Goal: Use online tool/utility: Utilize a website feature to perform a specific function

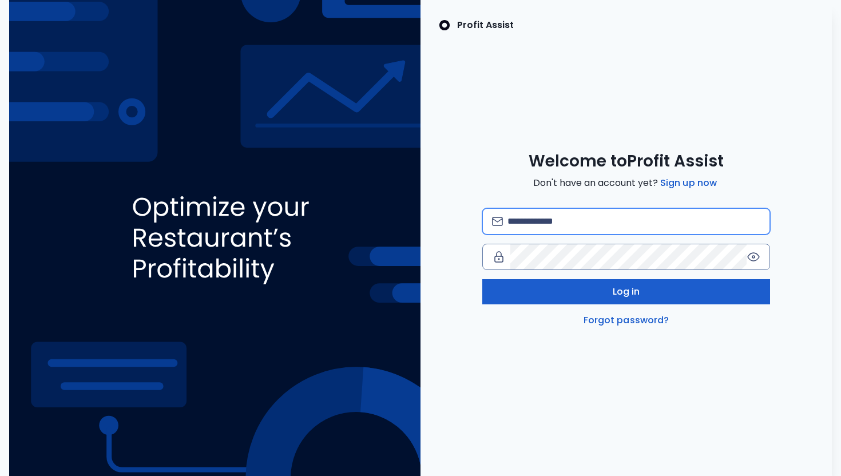
type input "**********"
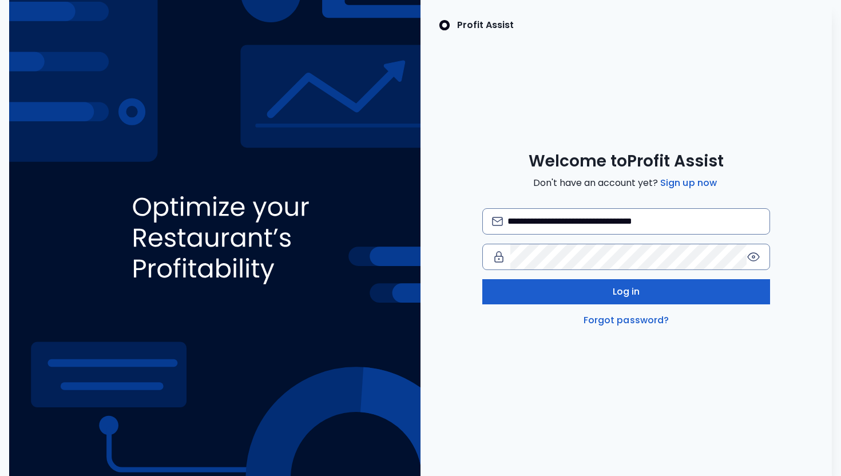
click at [597, 294] on button "Log in" at bounding box center [626, 291] width 288 height 25
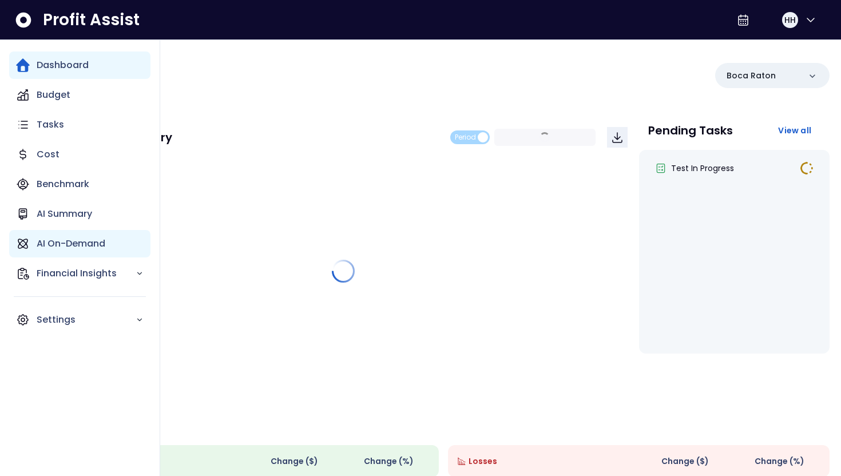
click at [49, 248] on p "AI On-Demand" at bounding box center [71, 244] width 69 height 14
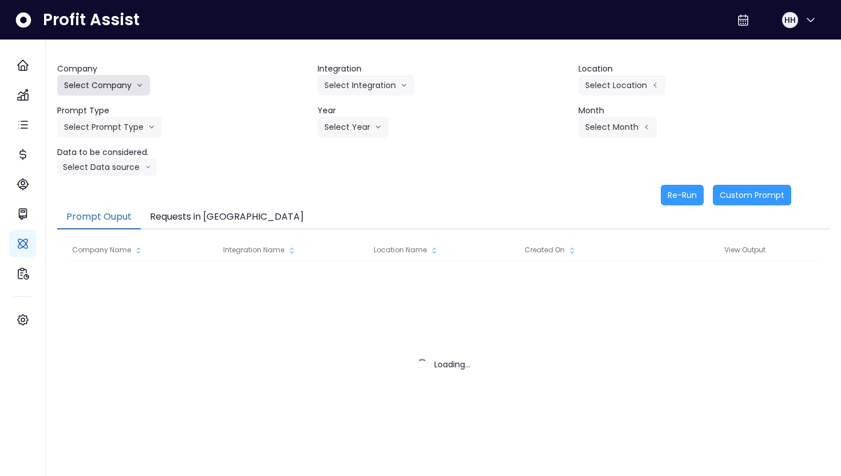
click at [134, 88] on button "Select Company" at bounding box center [103, 85] width 93 height 21
click at [128, 92] on button "Select Company" at bounding box center [103, 85] width 93 height 21
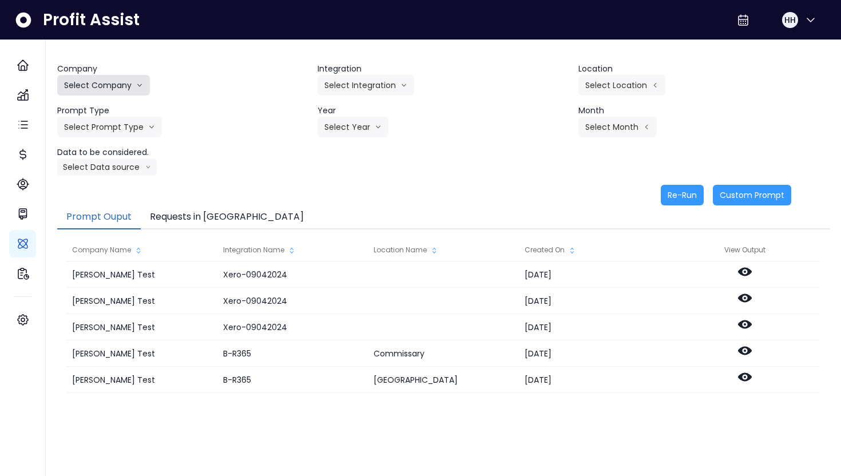
click at [128, 92] on button "Select Company" at bounding box center [103, 85] width 93 height 21
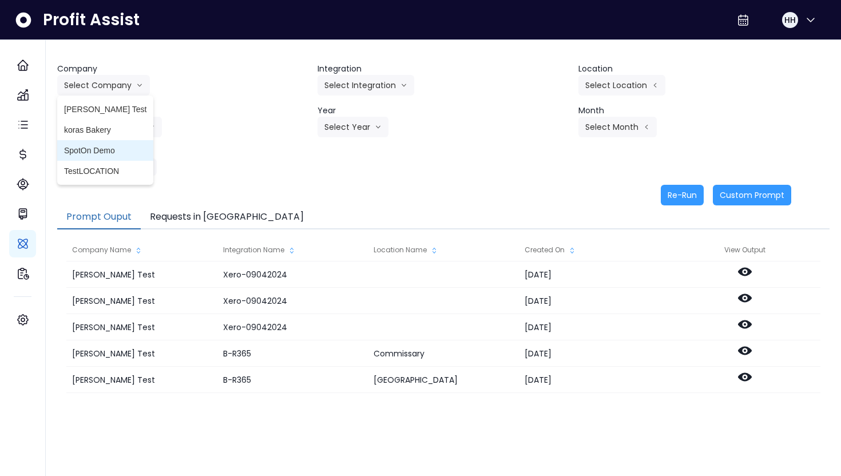
click at [114, 148] on span "SpotOn Demo" at bounding box center [105, 150] width 82 height 11
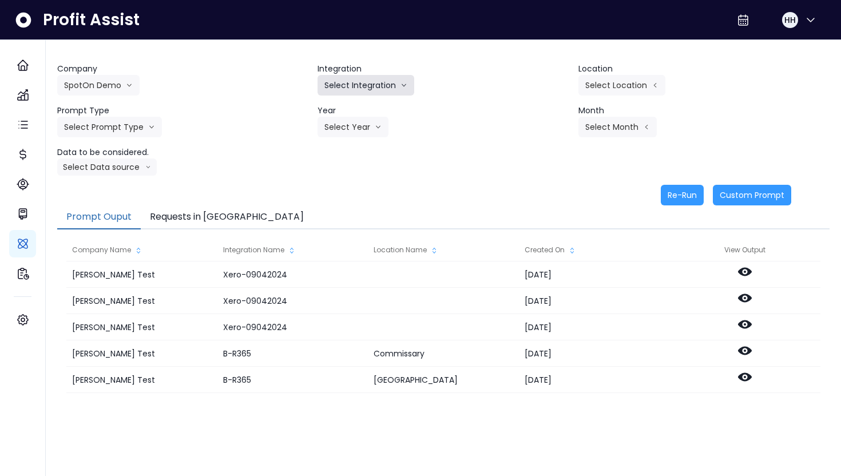
click at [355, 90] on button "Select Integration" at bounding box center [366, 85] width 97 height 21
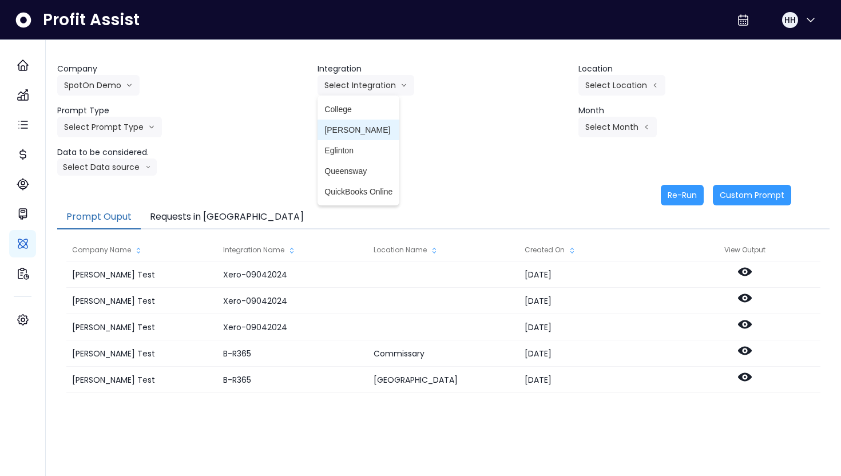
click at [359, 138] on li "[PERSON_NAME]" at bounding box center [359, 130] width 82 height 21
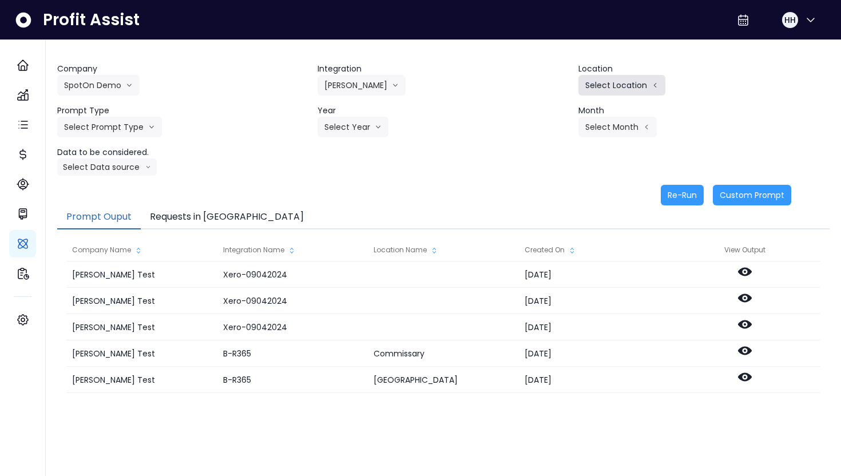
click at [620, 86] on button "Select Location" at bounding box center [621, 85] width 87 height 21
click at [541, 95] on li "All Locations" at bounding box center [548, 88] width 59 height 21
click at [102, 132] on button "Select Prompt Type" at bounding box center [109, 127] width 105 height 21
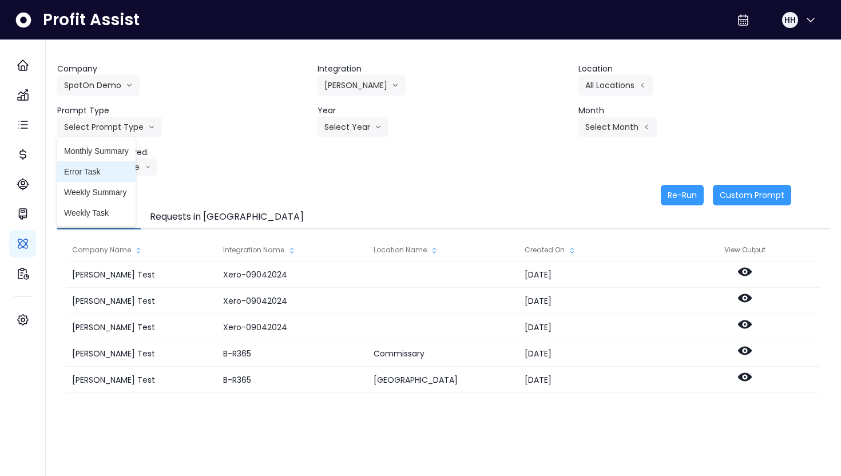
click at [108, 168] on span "Error Task" at bounding box center [96, 171] width 65 height 11
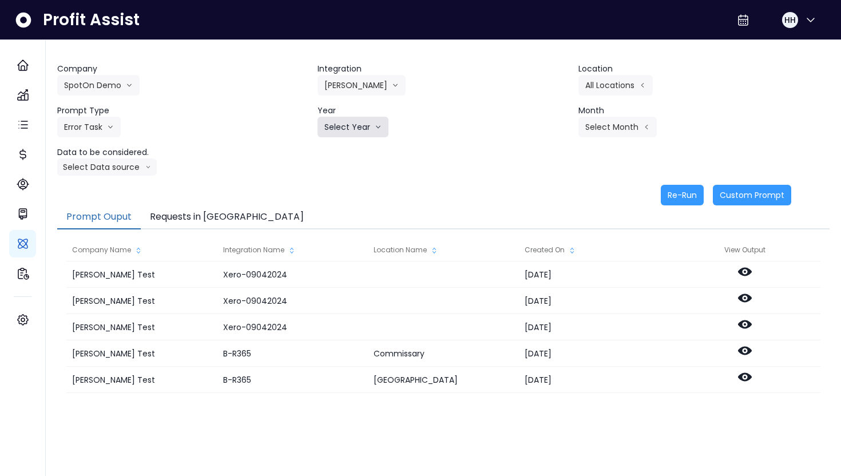
click at [372, 130] on button "Select Year" at bounding box center [353, 127] width 71 height 21
click at [340, 194] on span "2025" at bounding box center [333, 192] width 18 height 11
click at [612, 129] on button "Select Month" at bounding box center [617, 127] width 78 height 21
click at [569, 146] on span "Feb" at bounding box center [560, 150] width 22 height 11
click at [110, 172] on button "Select Data source" at bounding box center [107, 166] width 100 height 17
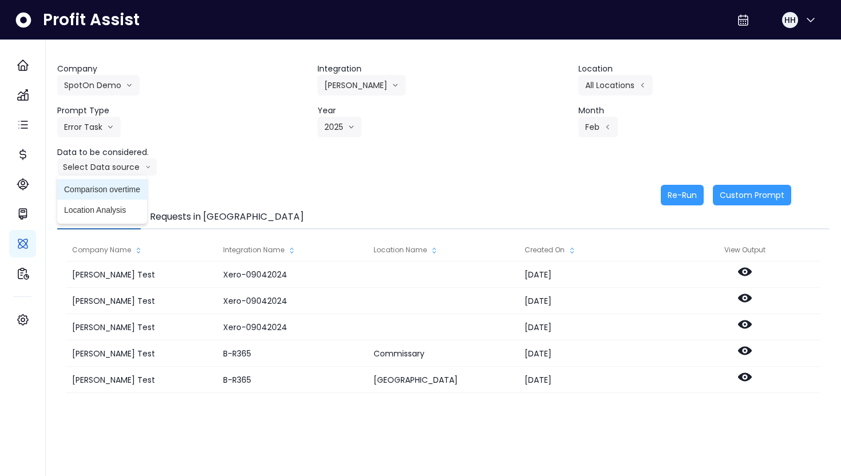
click at [107, 194] on span "Comparison overtime" at bounding box center [102, 189] width 76 height 11
click at [676, 197] on button "Re-Run" at bounding box center [682, 195] width 43 height 21
click at [219, 218] on button "Requests in [GEOGRAPHIC_DATA]" at bounding box center [227, 217] width 172 height 24
